Goal: Find specific page/section: Find specific page/section

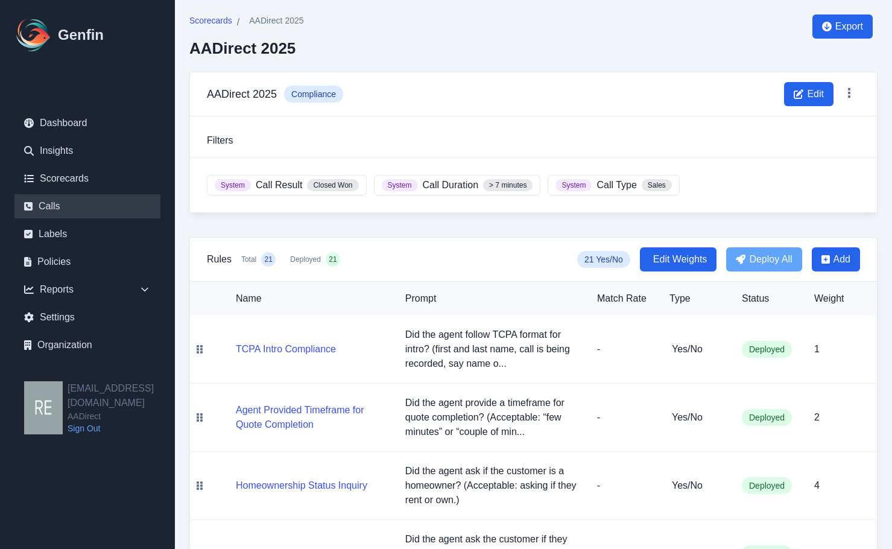
click at [69, 208] on link "Calls" at bounding box center [87, 206] width 146 height 24
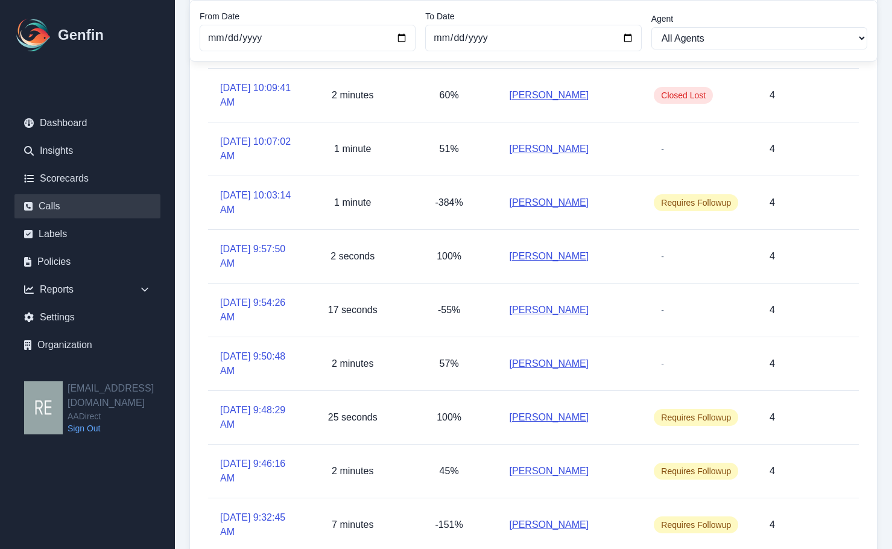
scroll to position [241, 0]
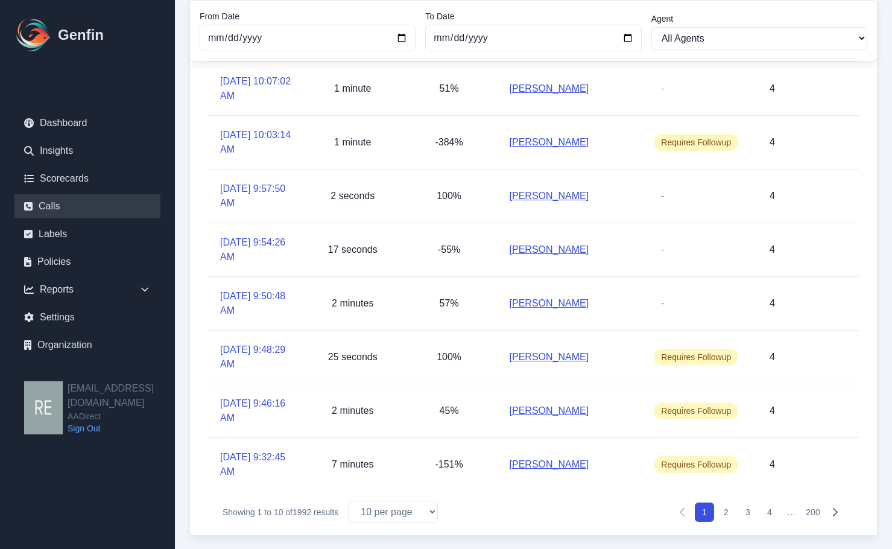
click at [726, 514] on button "2" at bounding box center [726, 511] width 19 height 19
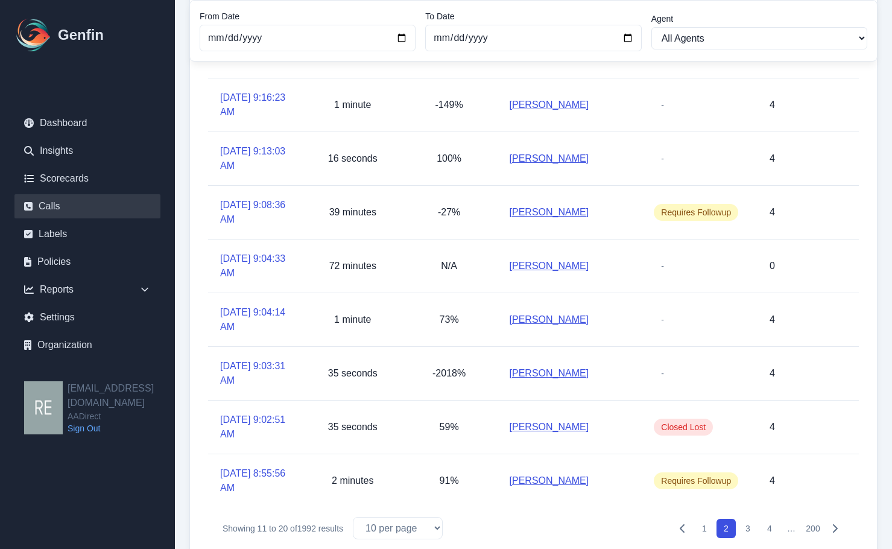
scroll to position [242, 0]
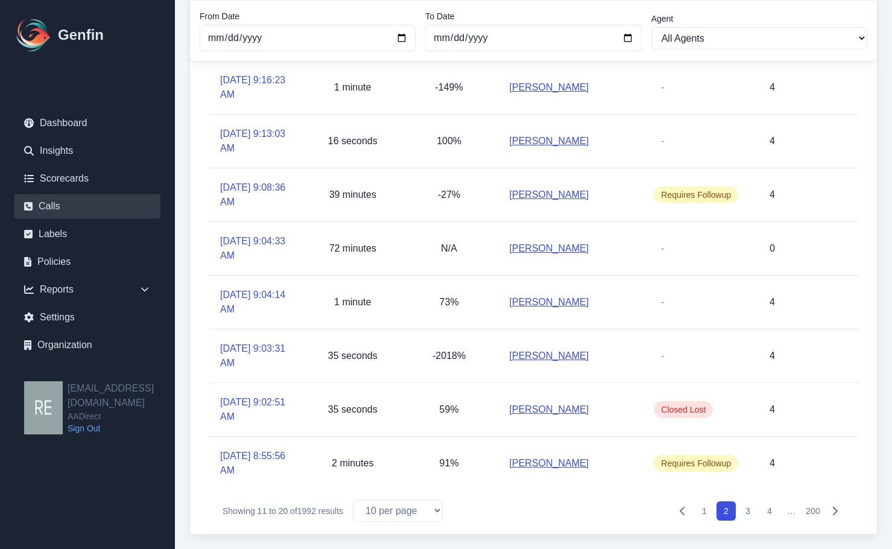
click at [752, 510] on button "3" at bounding box center [747, 510] width 19 height 19
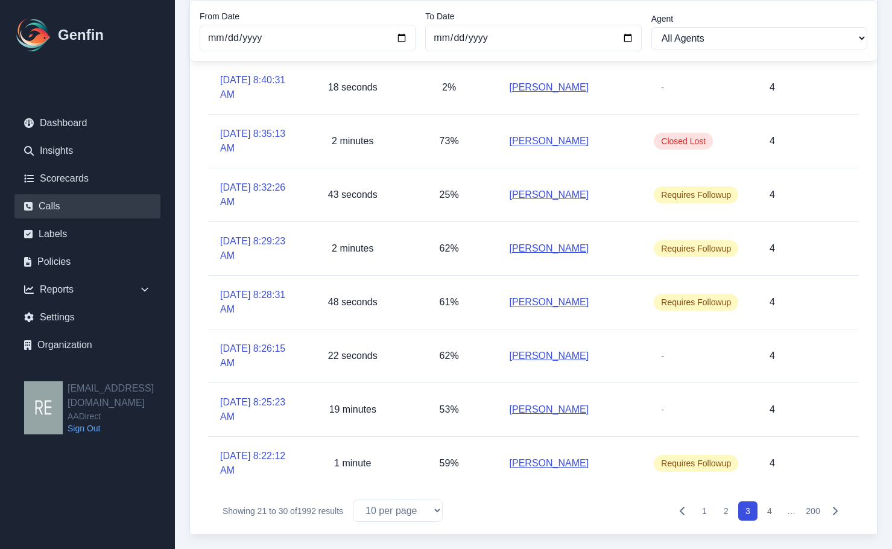
click at [770, 516] on button "4" at bounding box center [769, 510] width 19 height 19
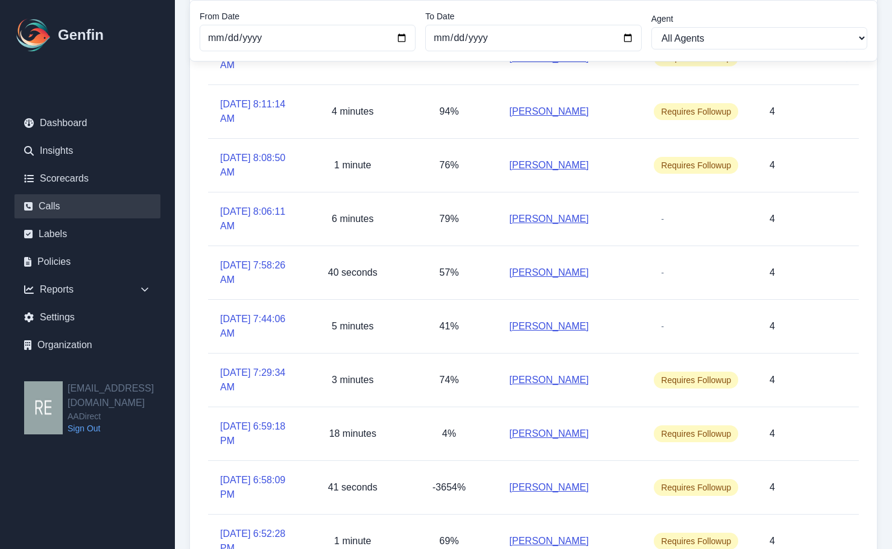
scroll to position [225, 0]
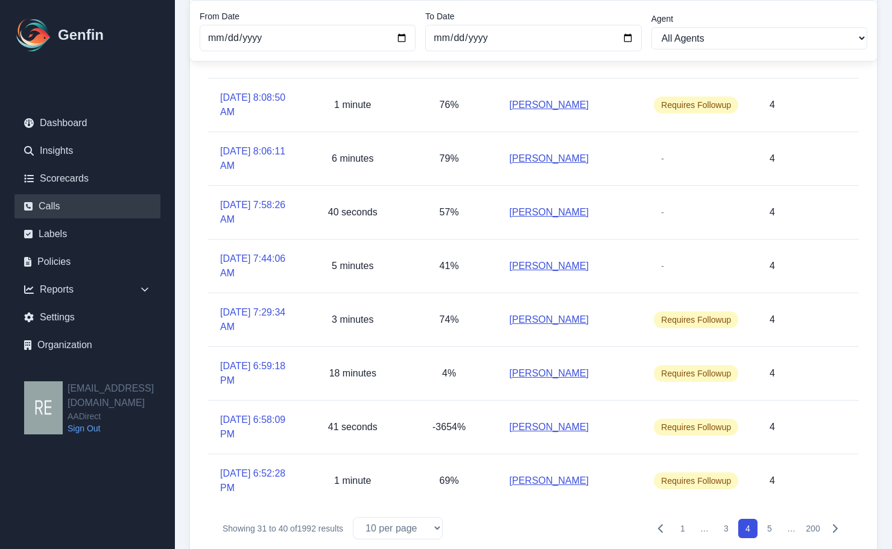
click at [774, 528] on button "5" at bounding box center [769, 528] width 19 height 19
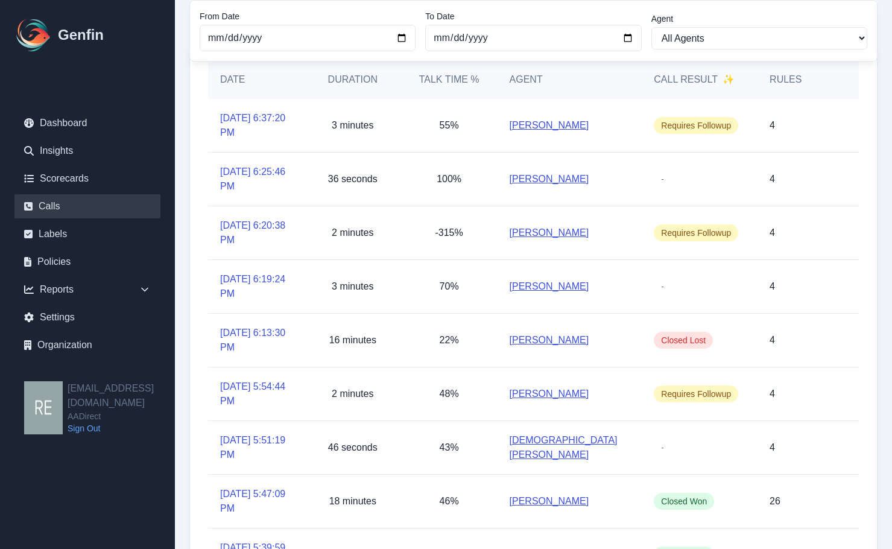
scroll to position [242, 0]
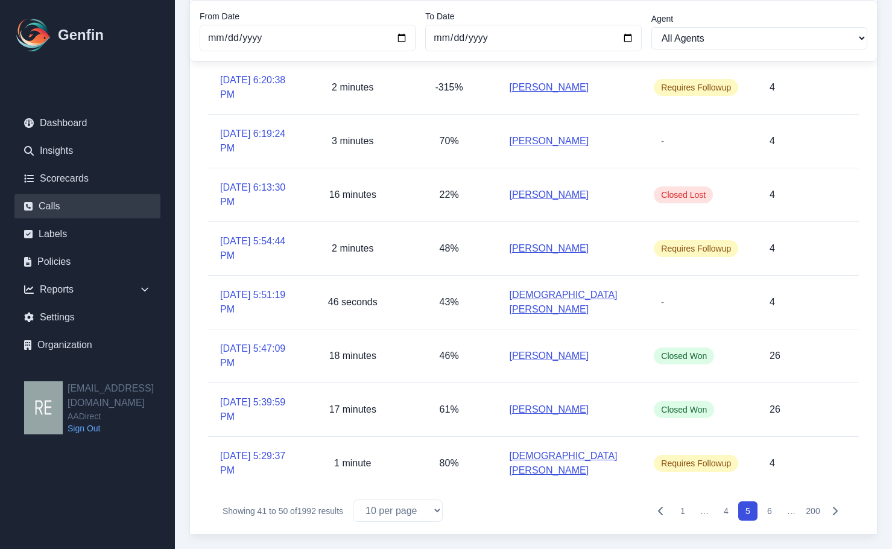
click at [767, 510] on button "6" at bounding box center [769, 510] width 19 height 19
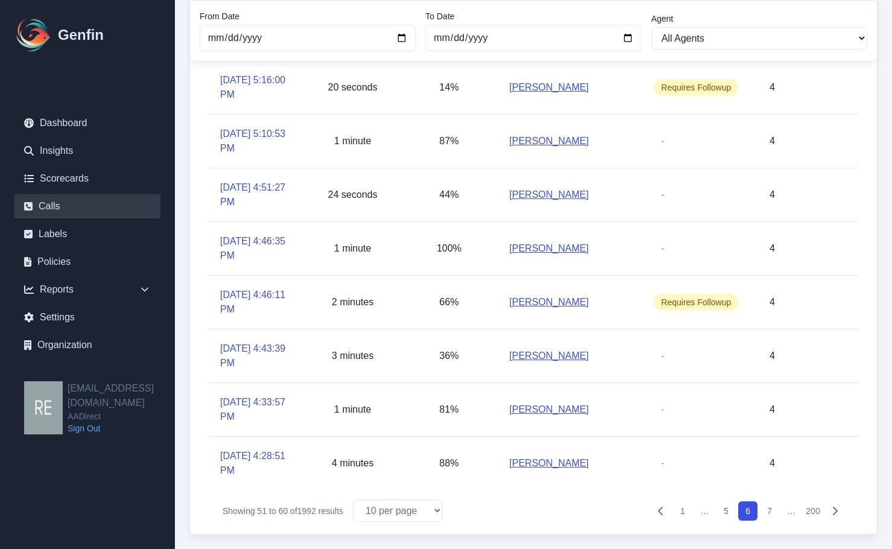
click at [773, 511] on button "7" at bounding box center [769, 510] width 19 height 19
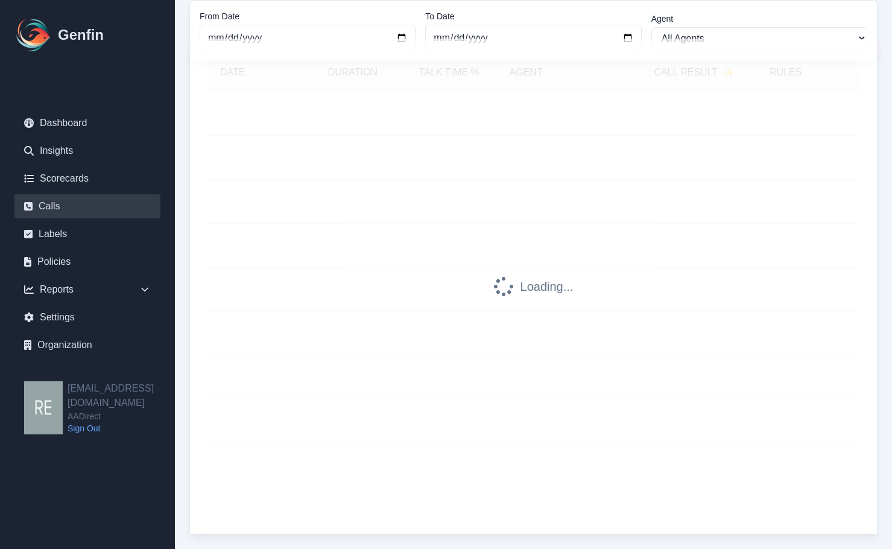
scroll to position [104, 0]
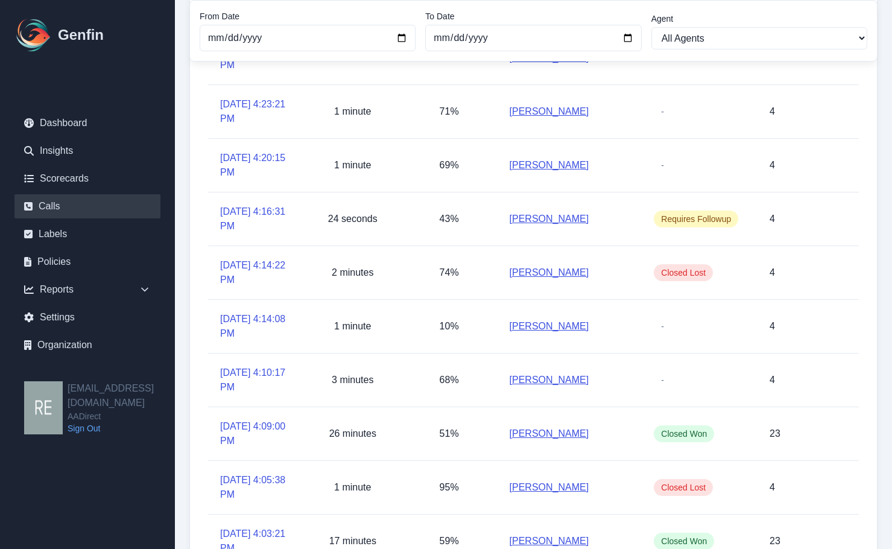
scroll to position [242, 0]
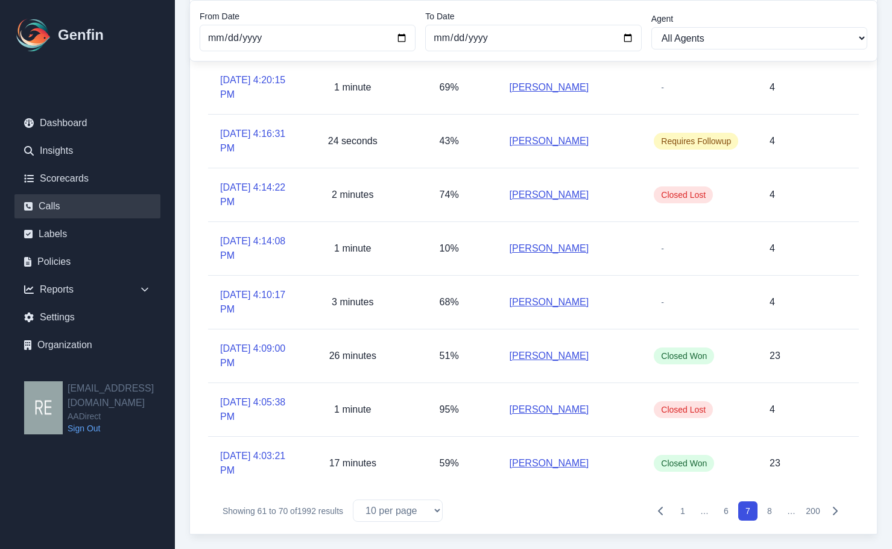
click at [774, 509] on button "8" at bounding box center [769, 510] width 19 height 19
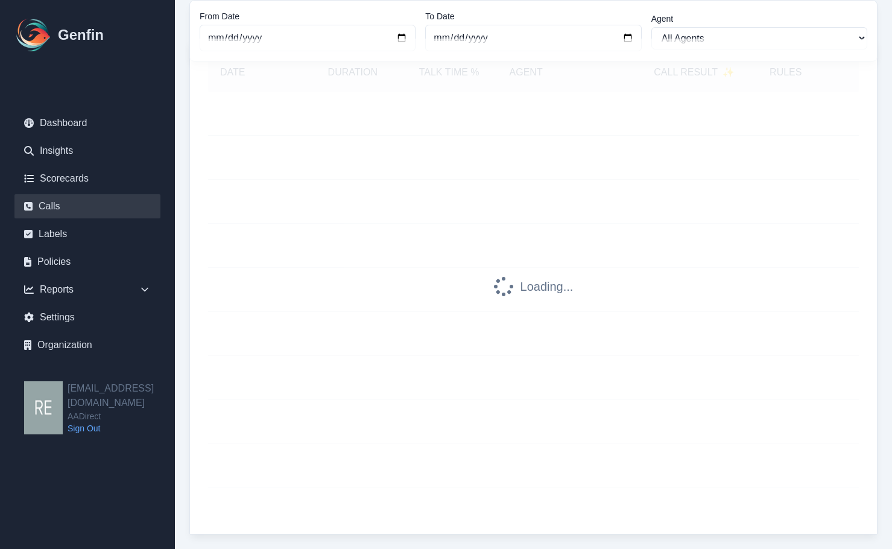
scroll to position [104, 0]
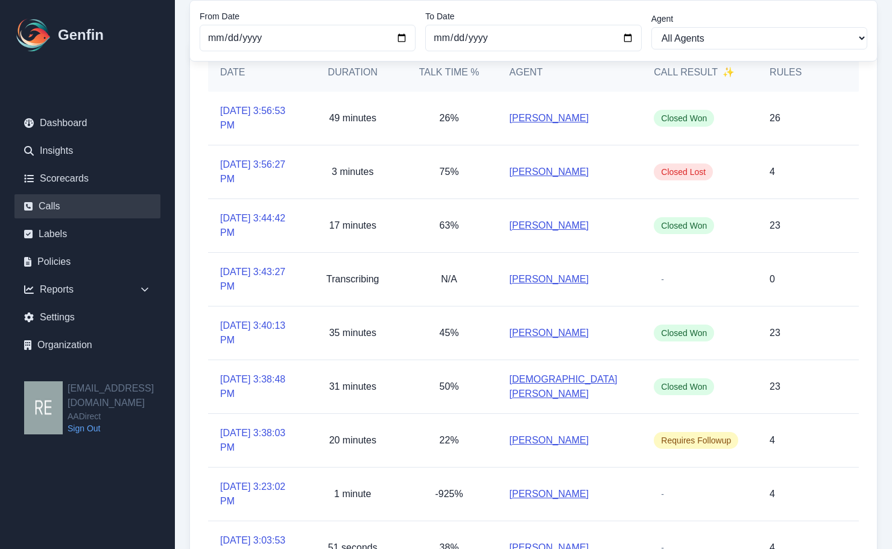
click at [546, 334] on link "[PERSON_NAME]" at bounding box center [550, 333] width 80 height 14
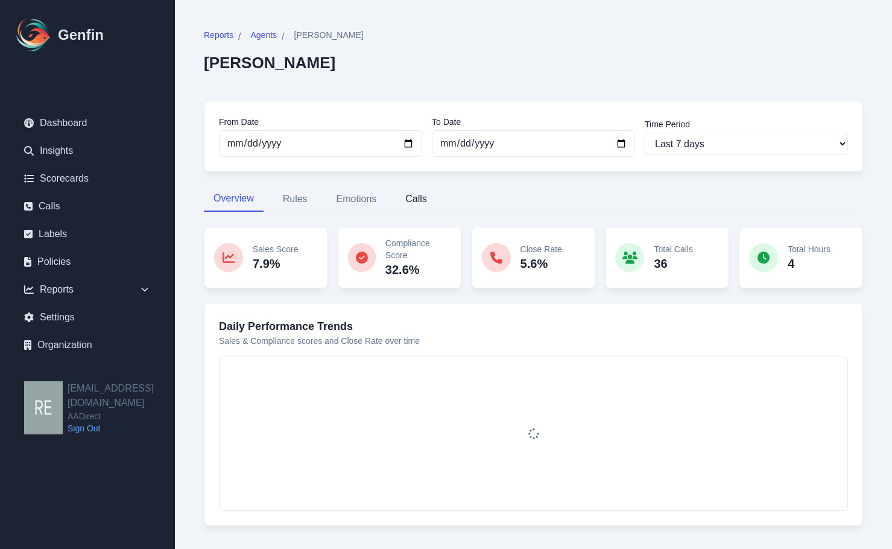
click at [415, 201] on button "Calls" at bounding box center [416, 198] width 41 height 25
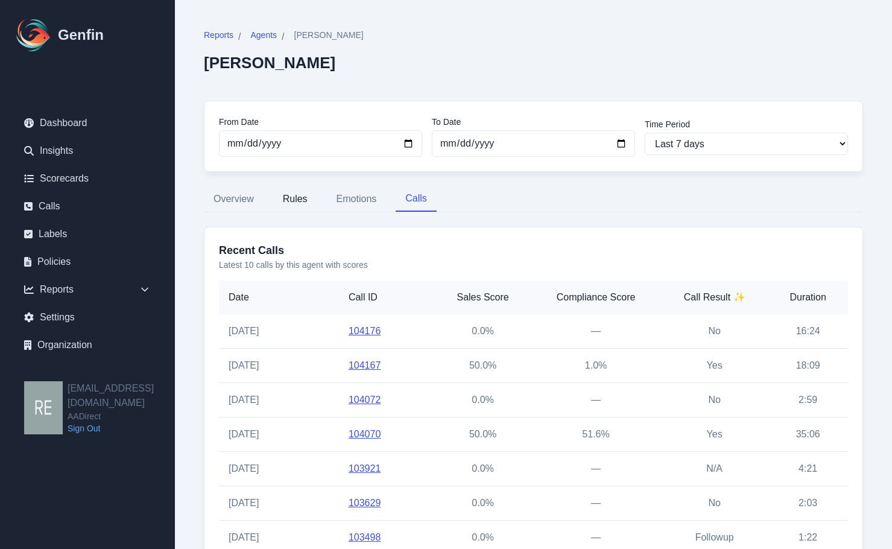
click at [295, 192] on button "Rules" at bounding box center [295, 198] width 44 height 25
select select "144"
select select "182"
select select "1192"
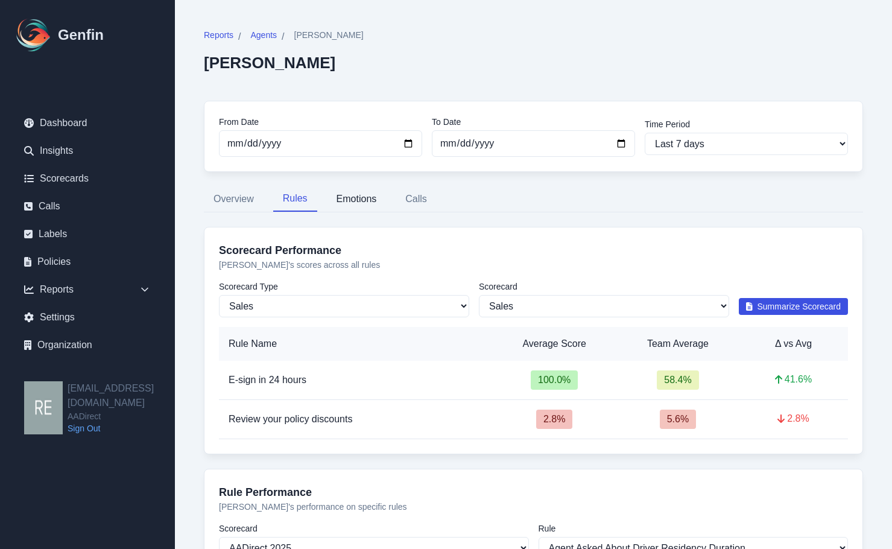
click at [345, 197] on button "Emotions" at bounding box center [357, 198] width 60 height 25
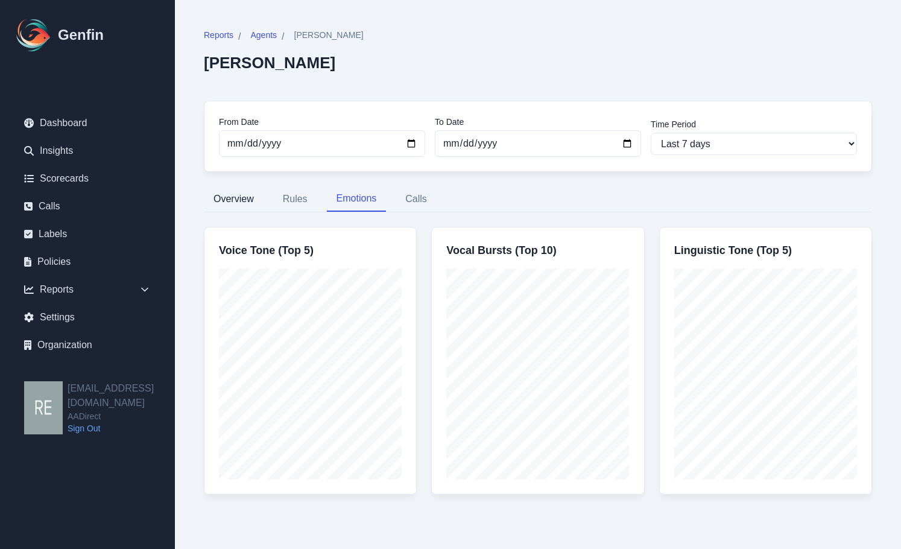
click at [232, 202] on button "Overview" at bounding box center [234, 198] width 60 height 25
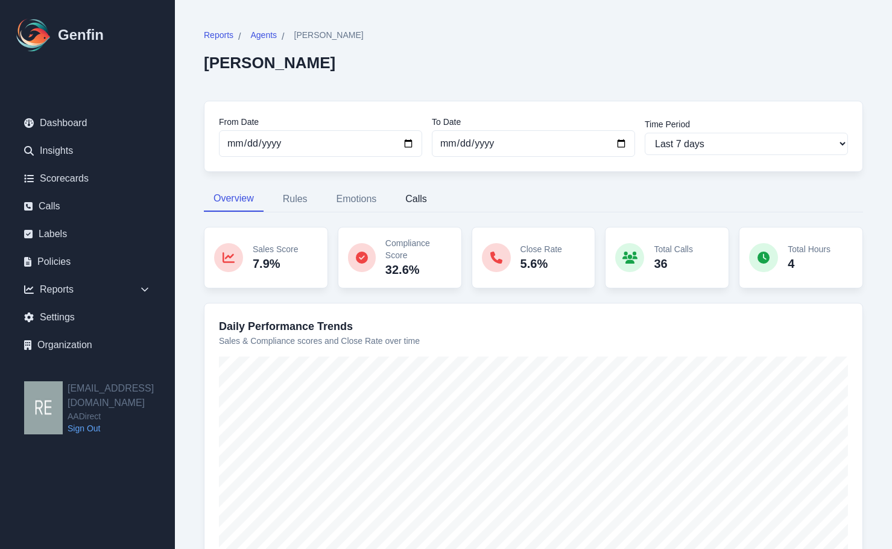
click at [411, 198] on button "Calls" at bounding box center [416, 198] width 41 height 25
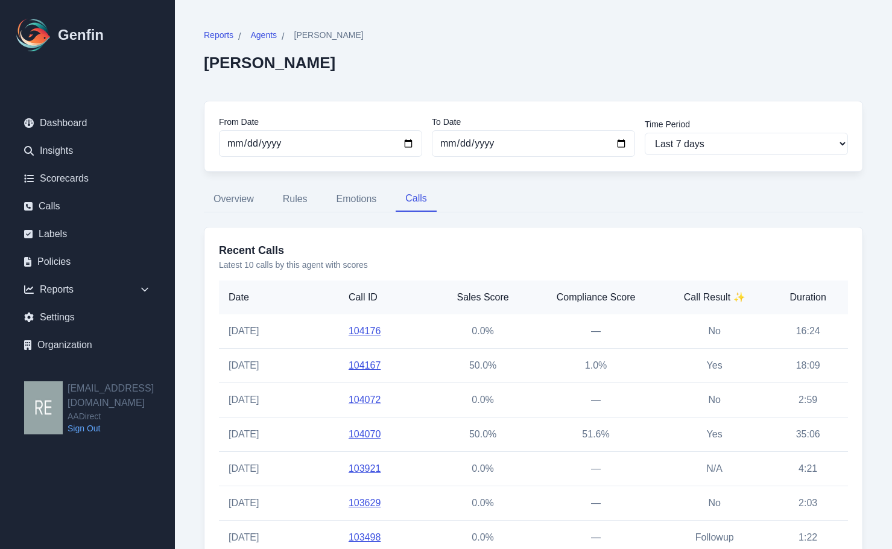
click at [375, 434] on link "104070" at bounding box center [365, 434] width 32 height 10
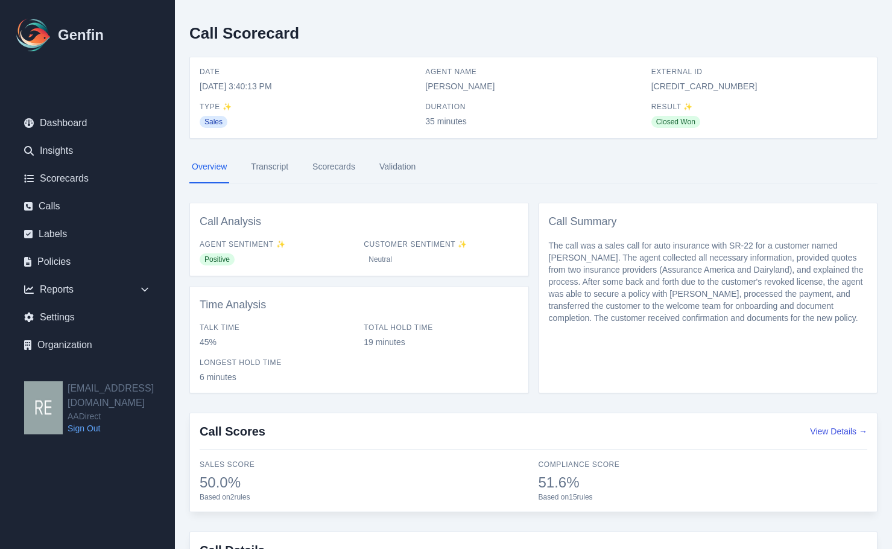
click at [317, 168] on link "Scorecards" at bounding box center [334, 167] width 48 height 33
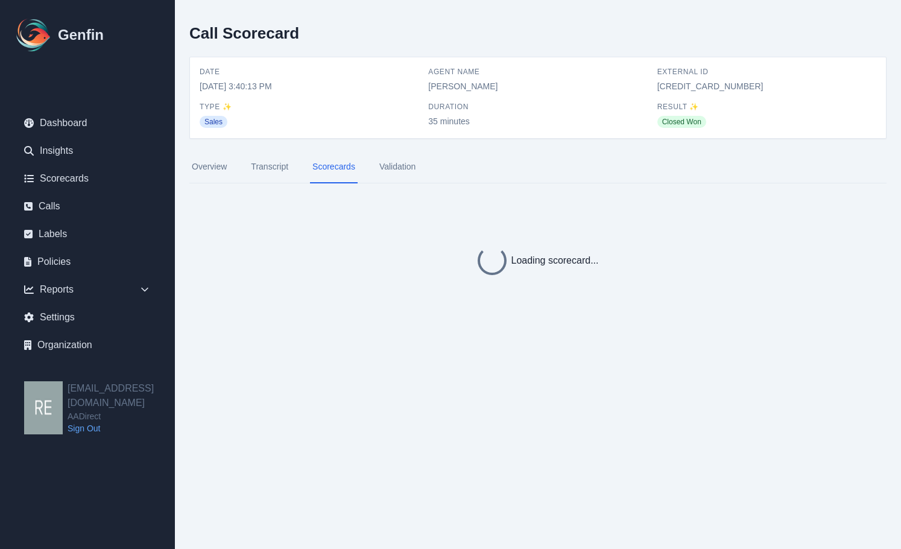
click at [682, 96] on div "Date 9/11/2025, 3:40:13 PM Agent Name Giselle Garcia External ID 682607225690 T…" at bounding box center [538, 98] width 677 height 62
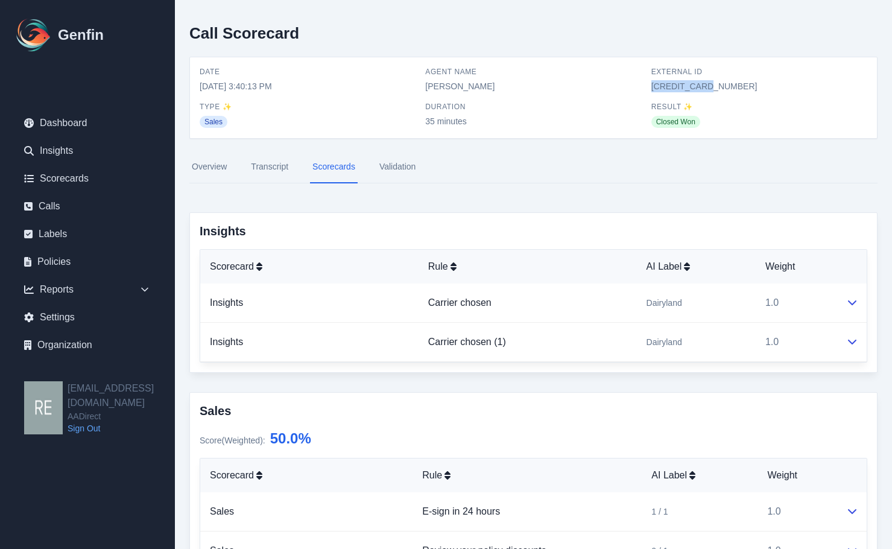
click at [682, 95] on div "Date 9/11/2025, 3:40:13 PM Agent Name Giselle Garcia External ID 682607225690 T…" at bounding box center [534, 98] width 668 height 62
copy span "682607225690"
drag, startPoint x: 653, startPoint y: 69, endPoint x: 755, endPoint y: 84, distance: 103.1
click at [755, 84] on div "External ID 682607225690" at bounding box center [759, 79] width 216 height 25
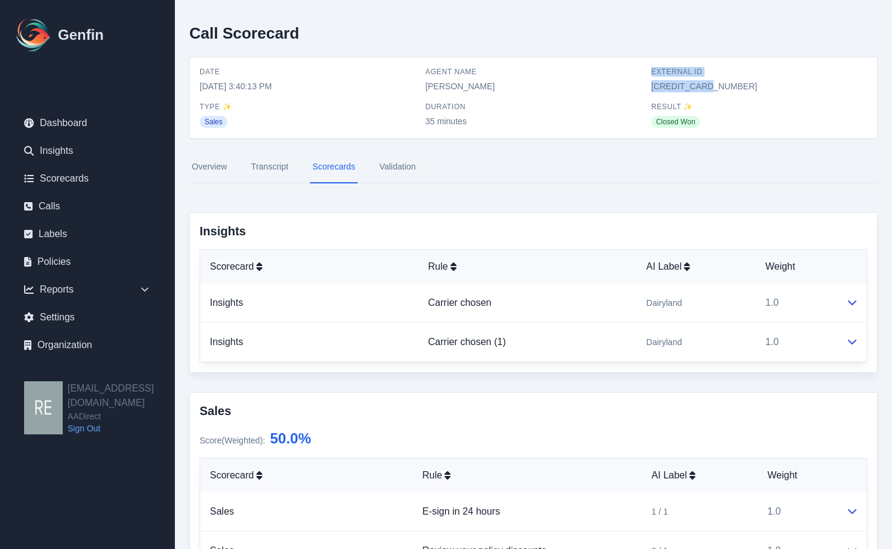
copy div "External ID 682607225690"
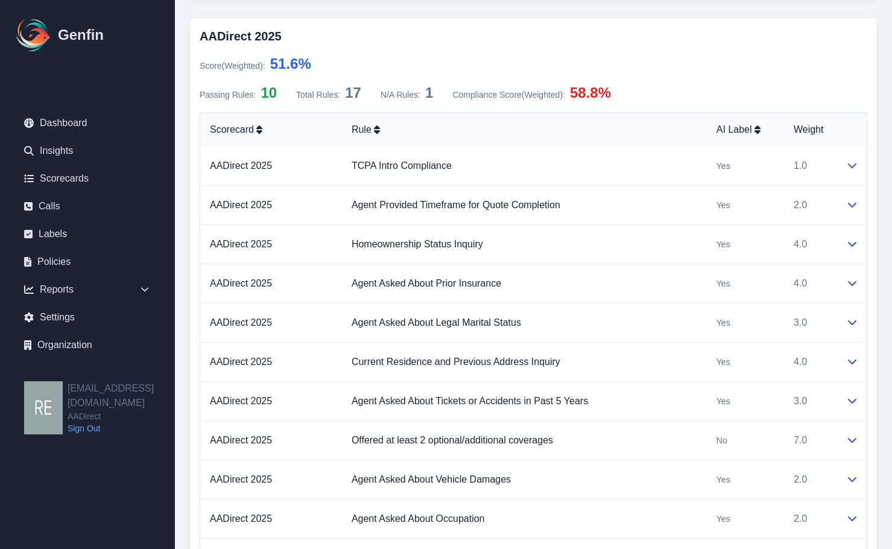
scroll to position [844, 0]
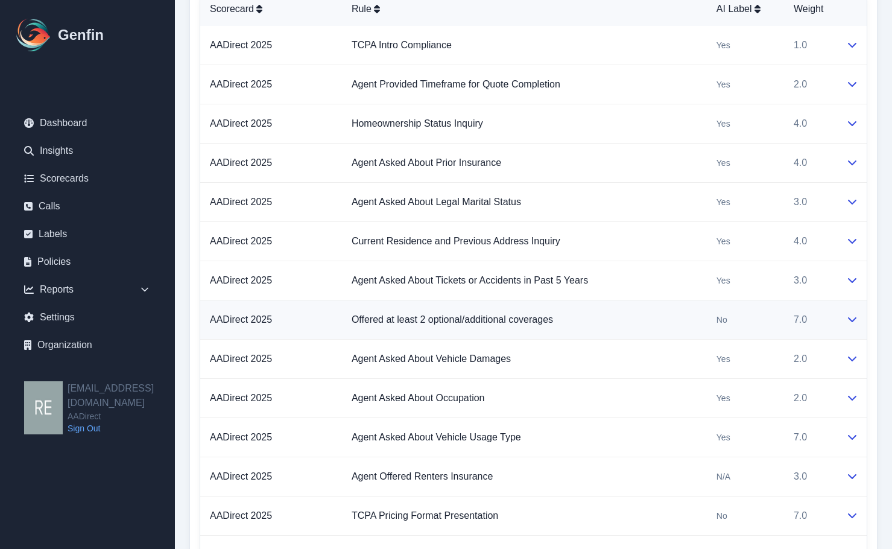
click at [853, 320] on icon at bounding box center [852, 319] width 8 height 5
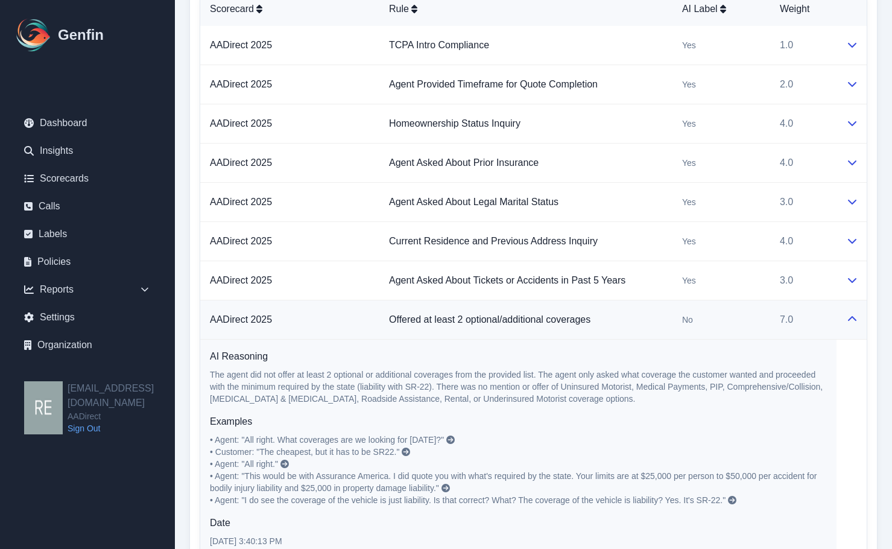
click at [848, 321] on icon at bounding box center [852, 319] width 10 height 10
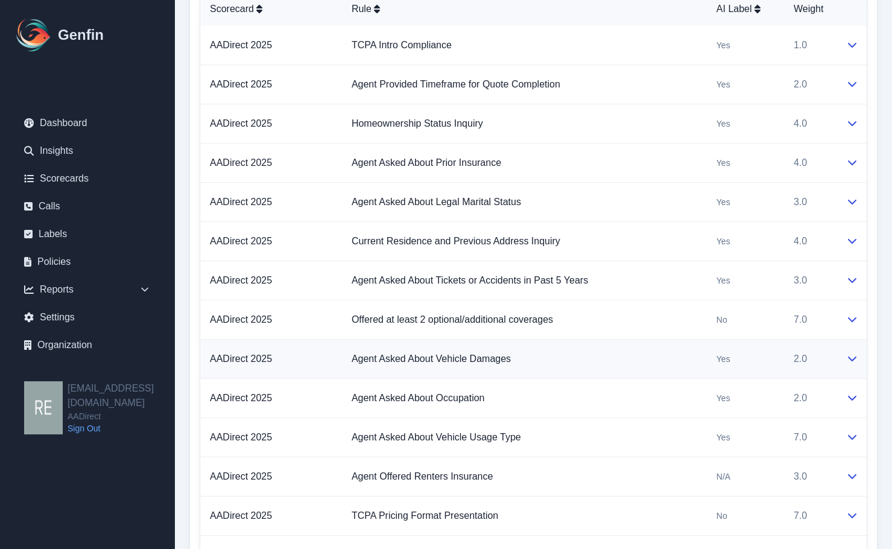
scroll to position [965, 0]
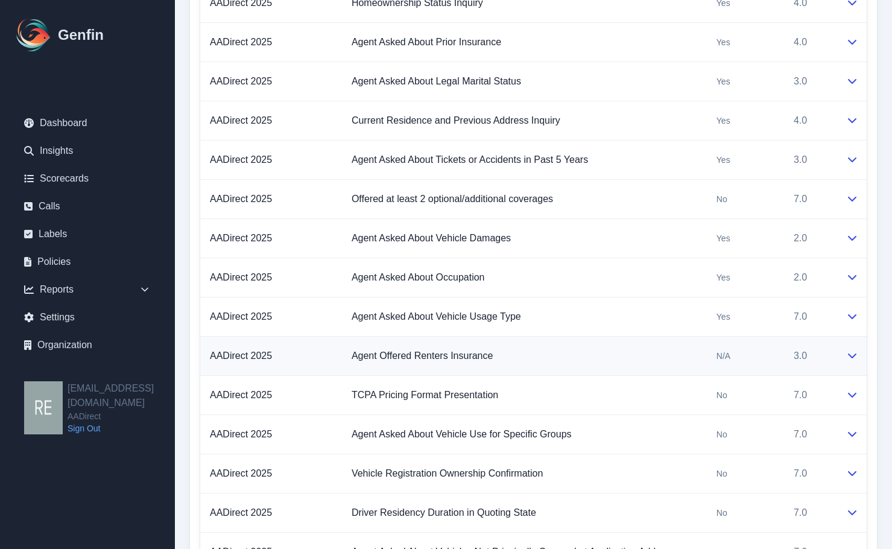
click at [854, 358] on icon at bounding box center [852, 355] width 10 height 10
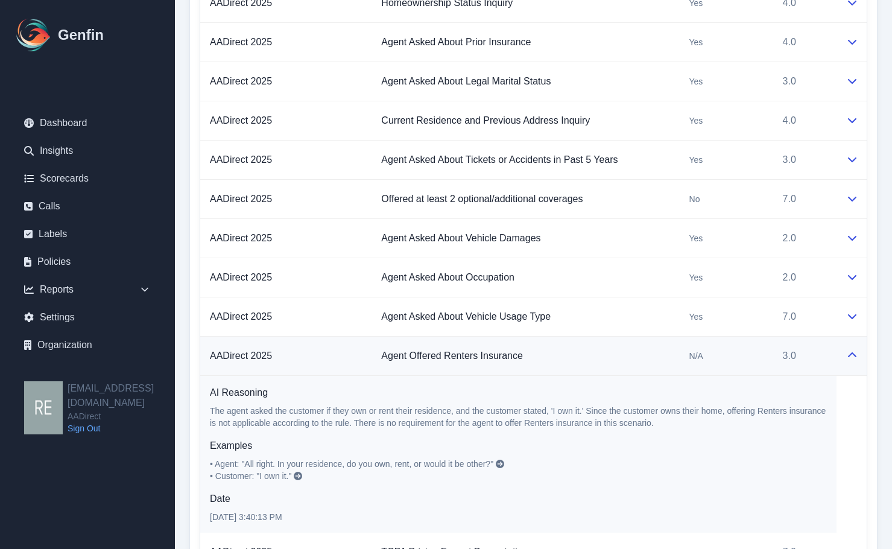
click at [855, 355] on icon at bounding box center [852, 354] width 8 height 5
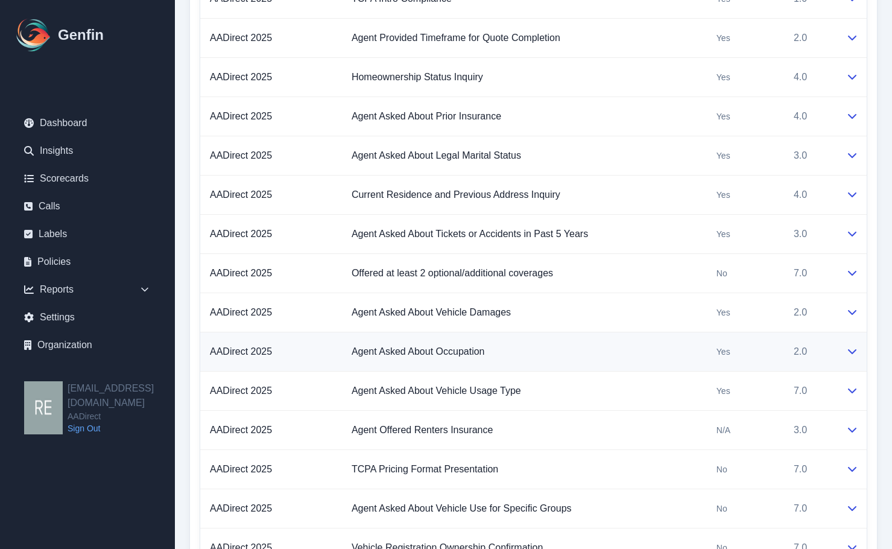
scroll to position [1072, 0]
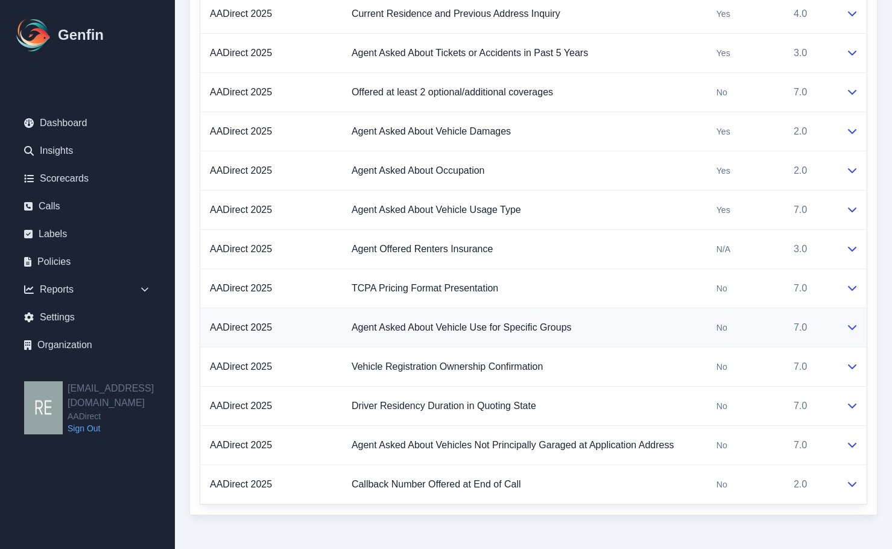
click at [849, 326] on icon at bounding box center [852, 327] width 10 height 10
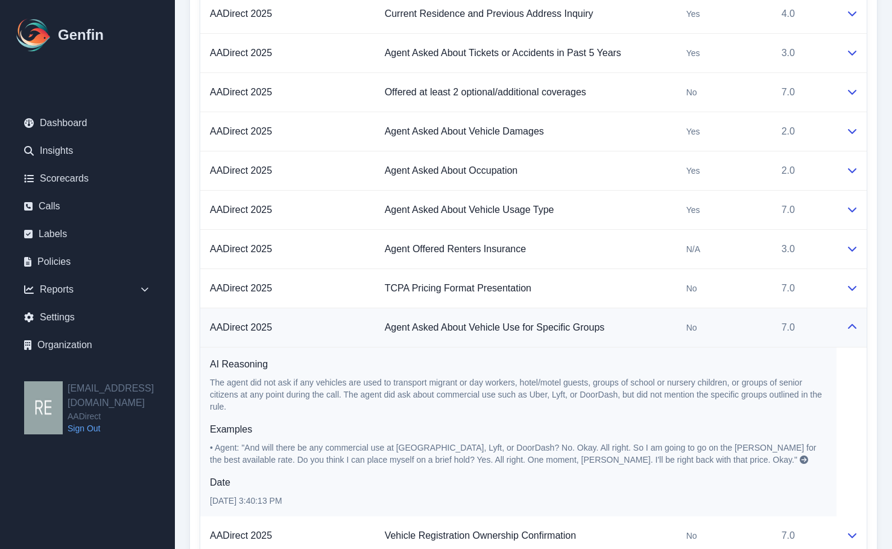
click at [849, 326] on icon at bounding box center [852, 327] width 10 height 10
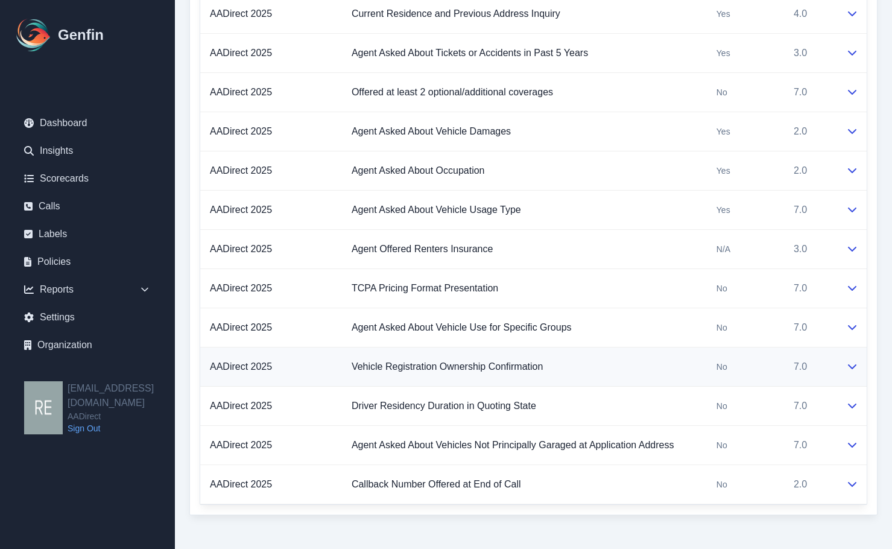
click at [853, 364] on icon at bounding box center [852, 366] width 10 height 10
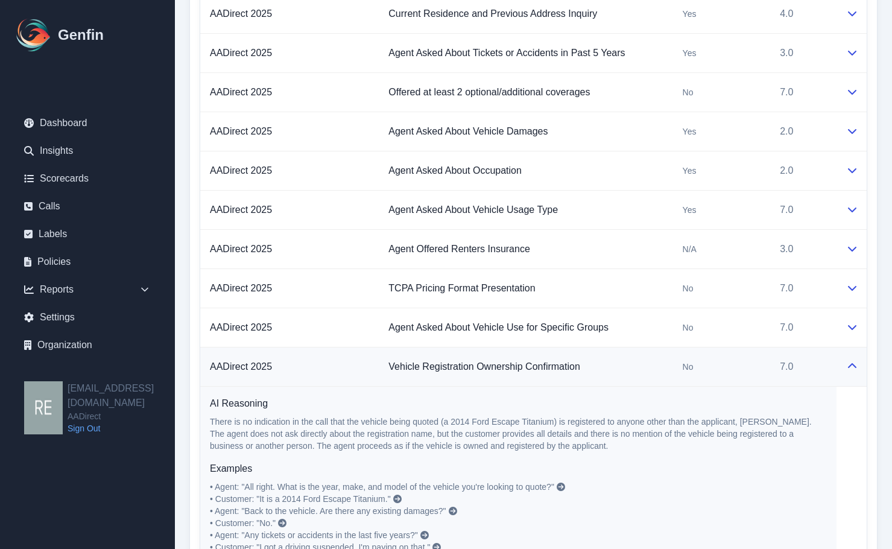
click at [854, 368] on icon at bounding box center [852, 366] width 10 height 10
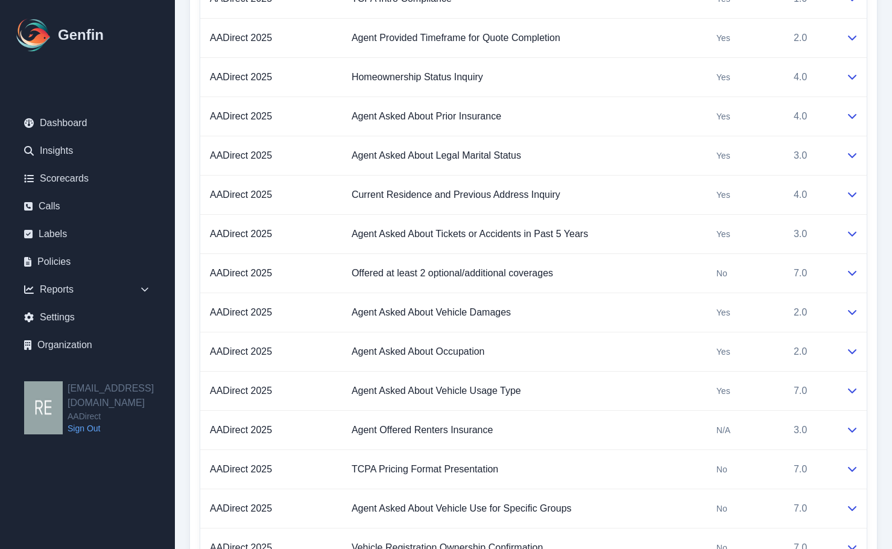
scroll to position [831, 0]
